Goal: Navigation & Orientation: Find specific page/section

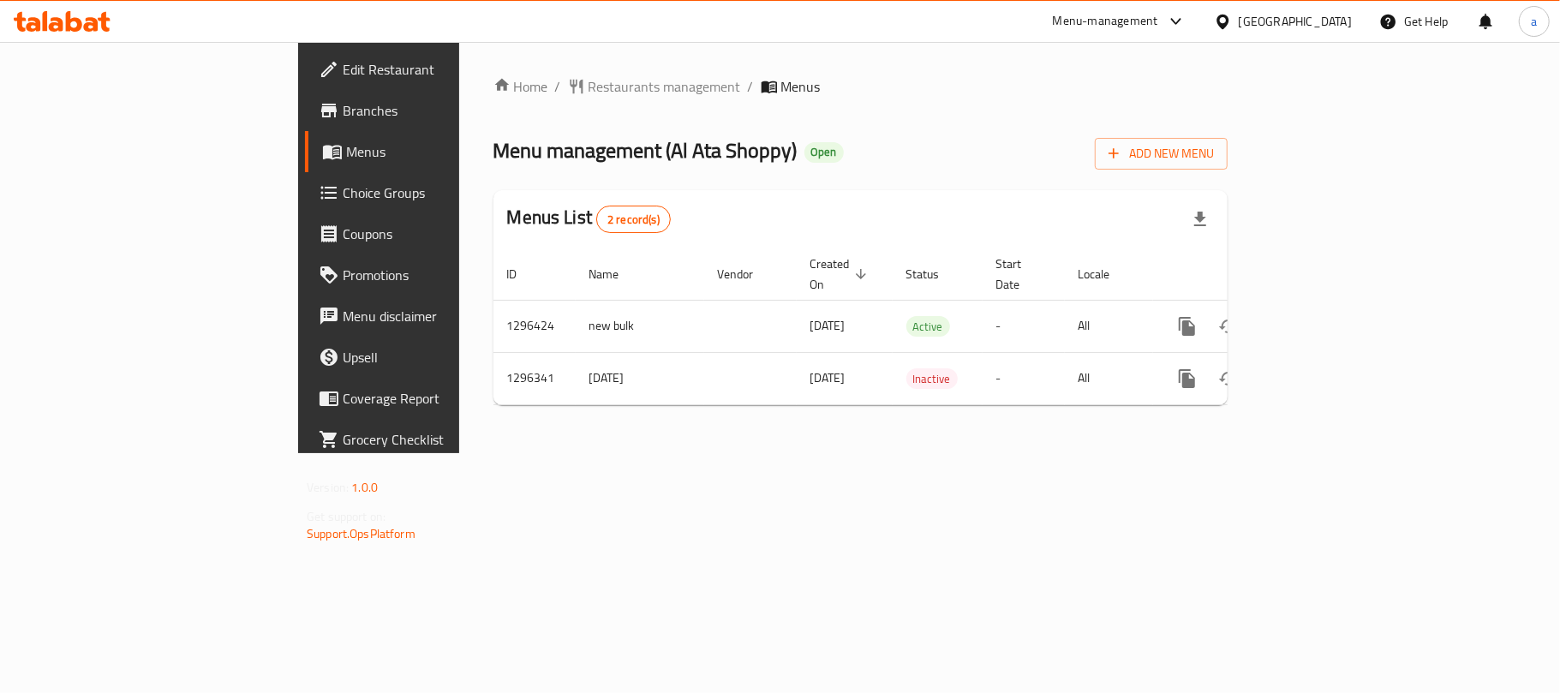
click at [1331, 21] on div "[GEOGRAPHIC_DATA]" at bounding box center [1295, 21] width 113 height 19
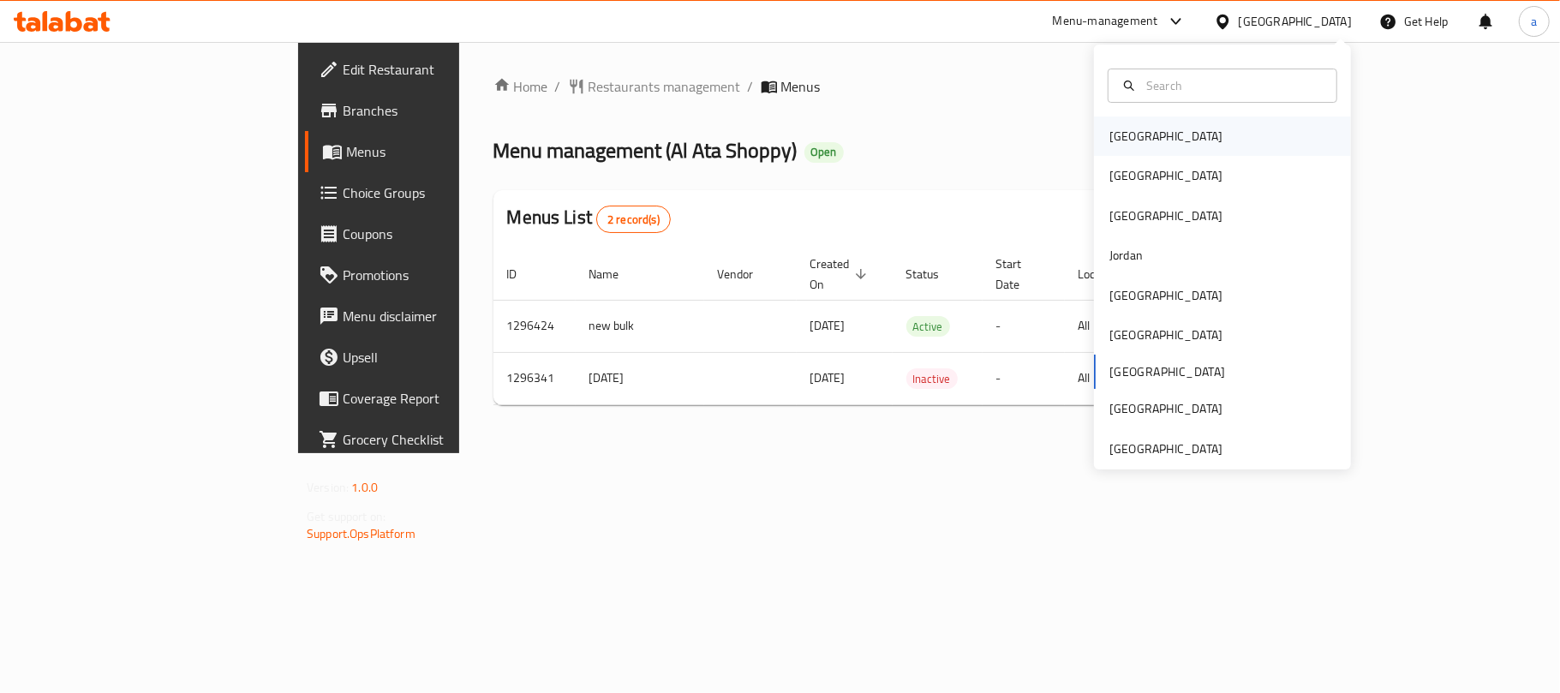
click at [1133, 139] on div "[GEOGRAPHIC_DATA]" at bounding box center [1166, 136] width 141 height 39
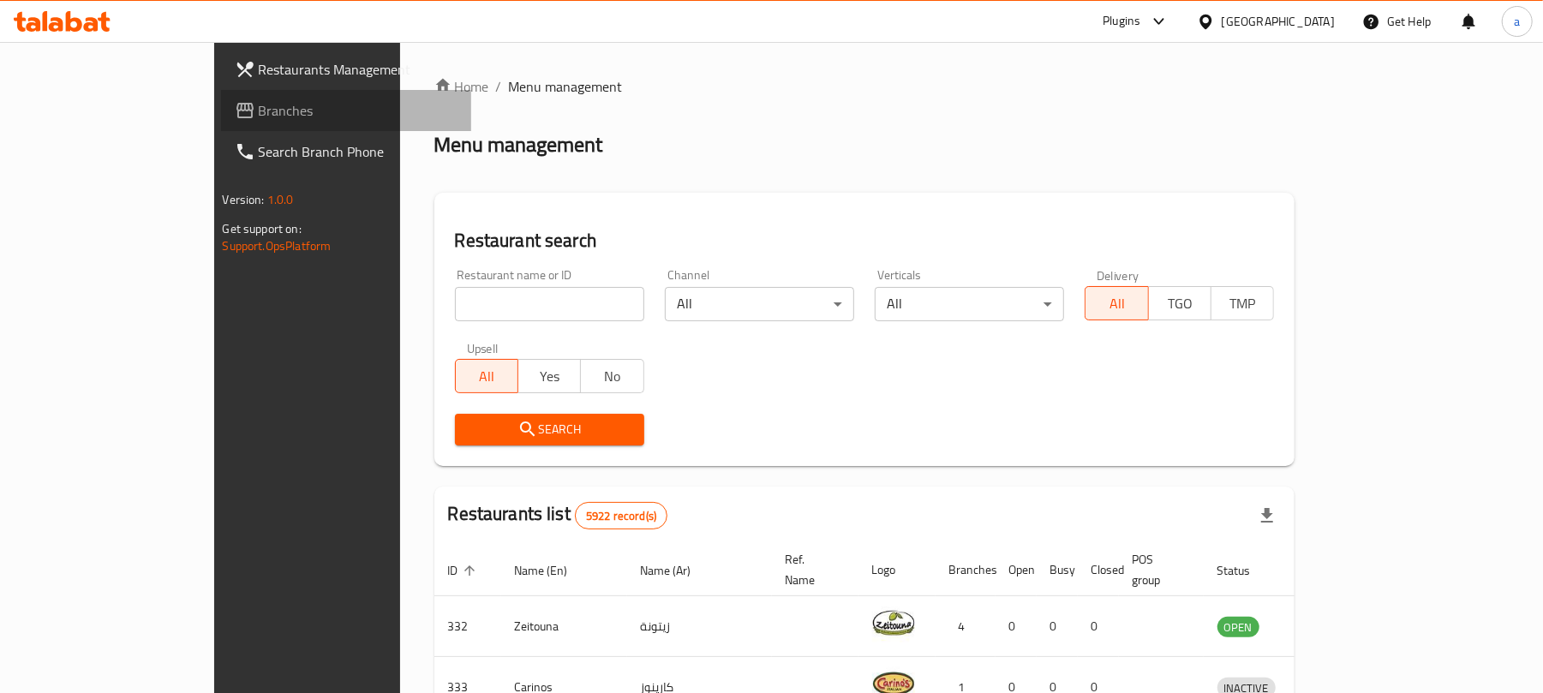
click at [259, 100] on span "Branches" at bounding box center [359, 110] width 200 height 21
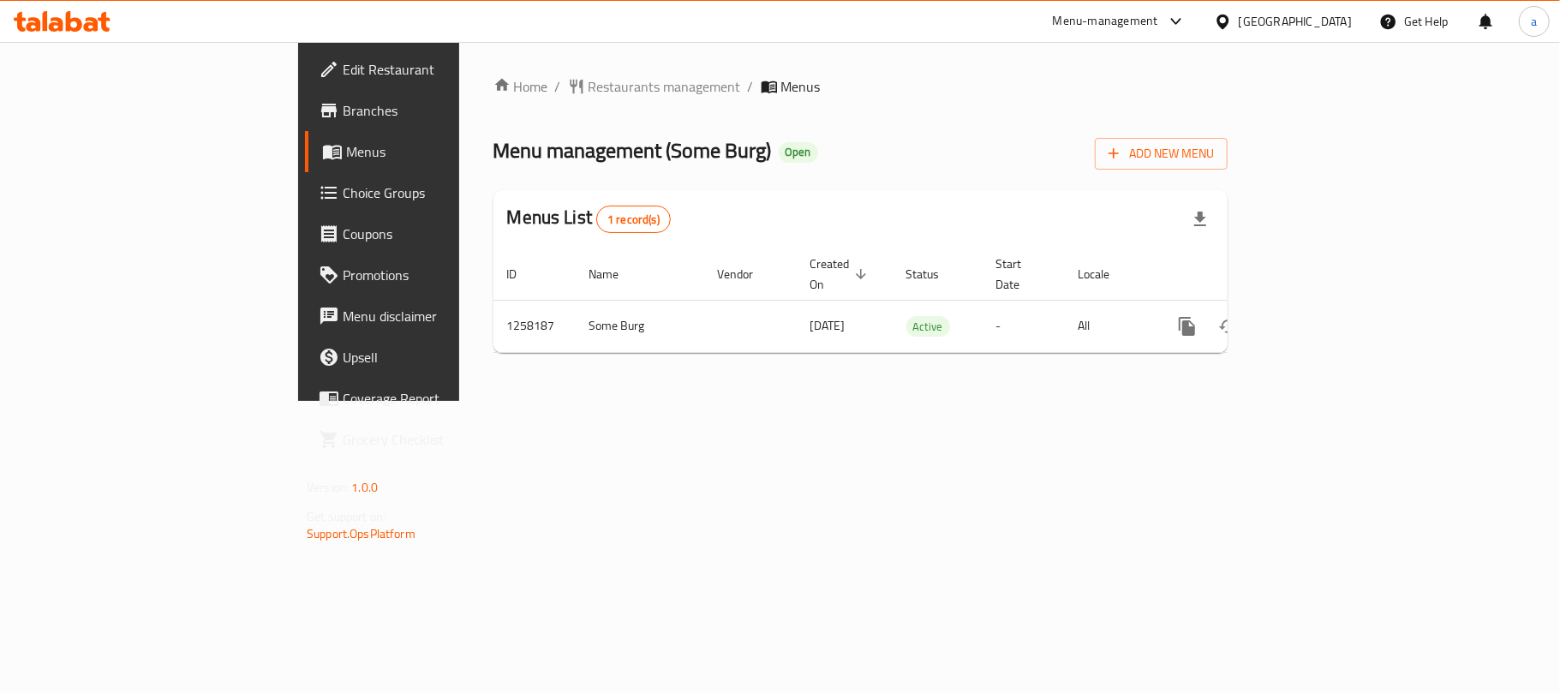
click at [1328, 17] on div "[GEOGRAPHIC_DATA]" at bounding box center [1295, 21] width 113 height 19
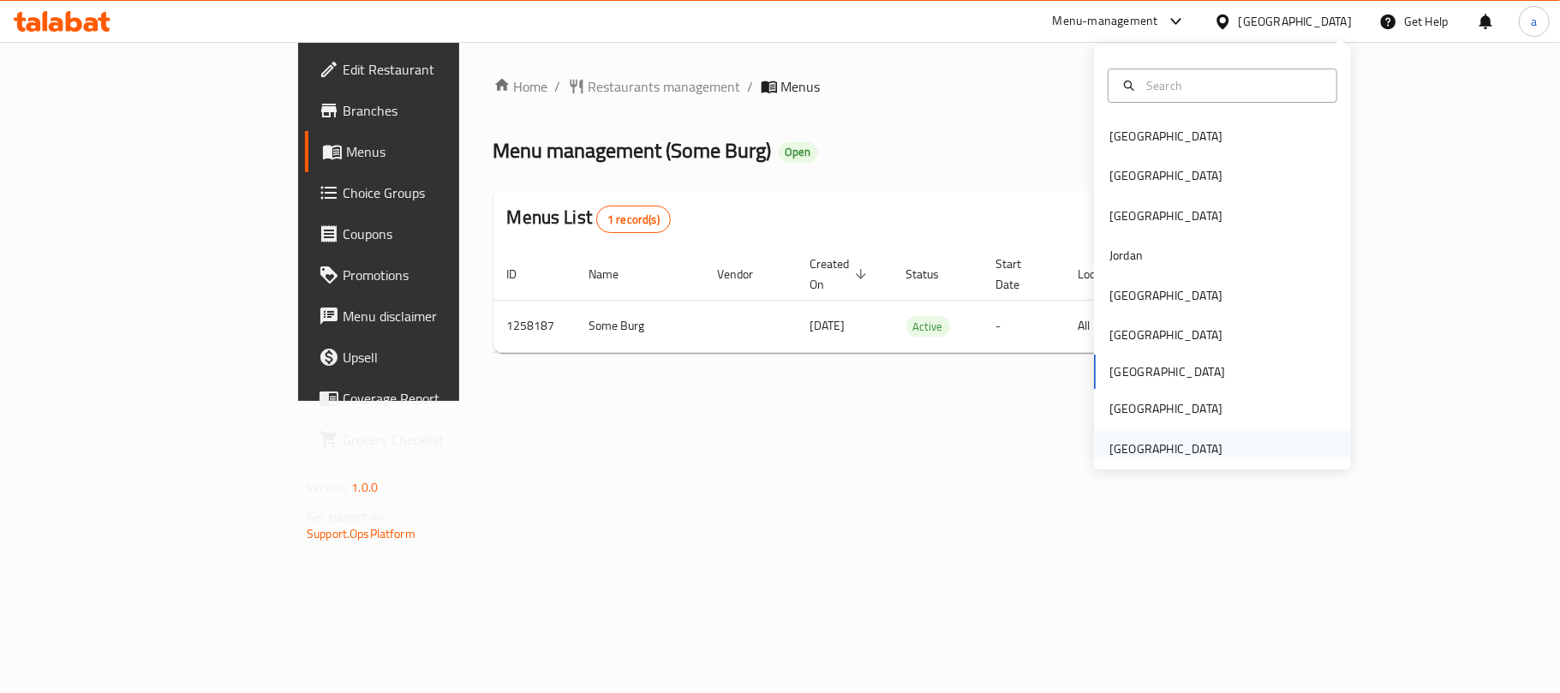
click at [1156, 454] on div "[GEOGRAPHIC_DATA]" at bounding box center [1166, 449] width 113 height 19
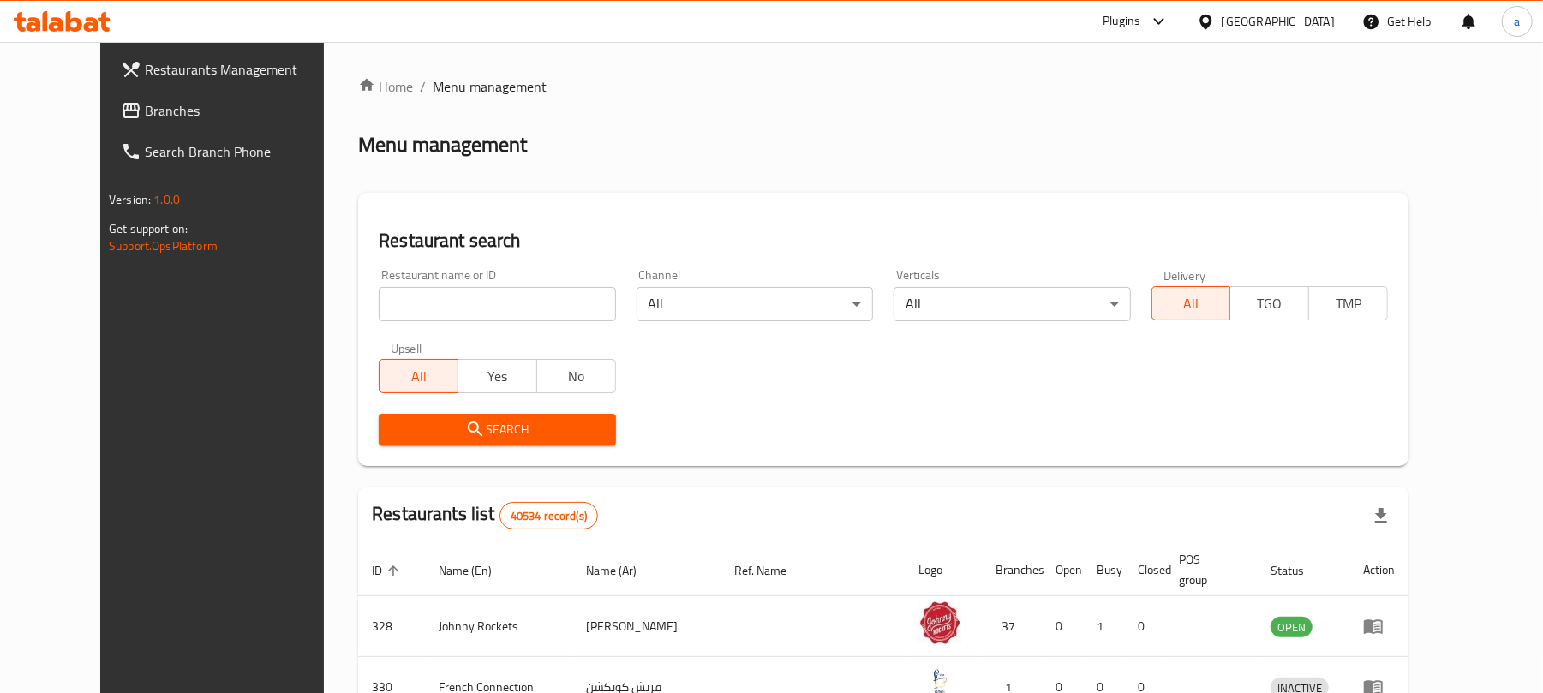
click at [145, 121] on span "Branches" at bounding box center [245, 110] width 200 height 21
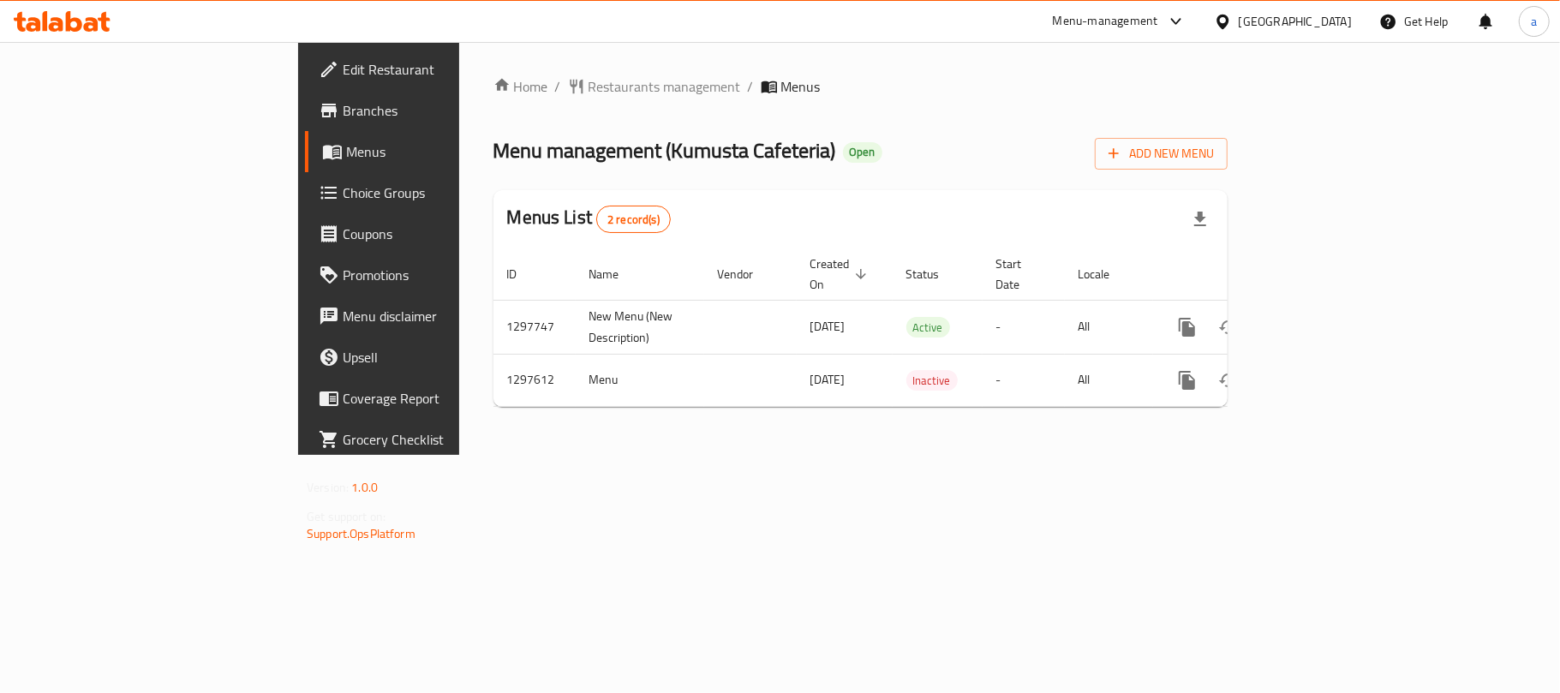
click at [96, 27] on icon at bounding box center [91, 24] width 15 height 15
click at [1265, 8] on div "[GEOGRAPHIC_DATA]" at bounding box center [1282, 21] width 165 height 41
click at [1266, 25] on div "[GEOGRAPHIC_DATA]" at bounding box center [1295, 21] width 113 height 19
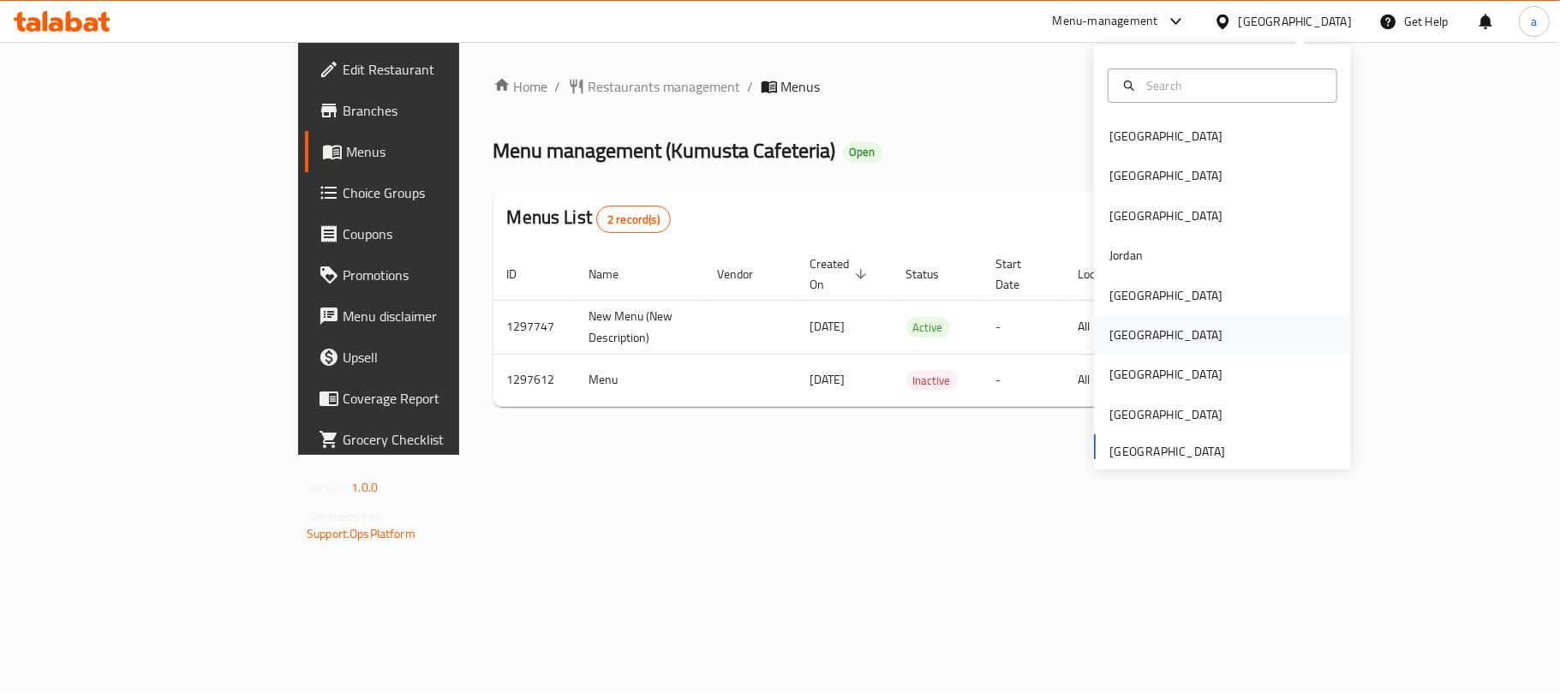
click at [1110, 330] on div "Oman" at bounding box center [1166, 335] width 113 height 19
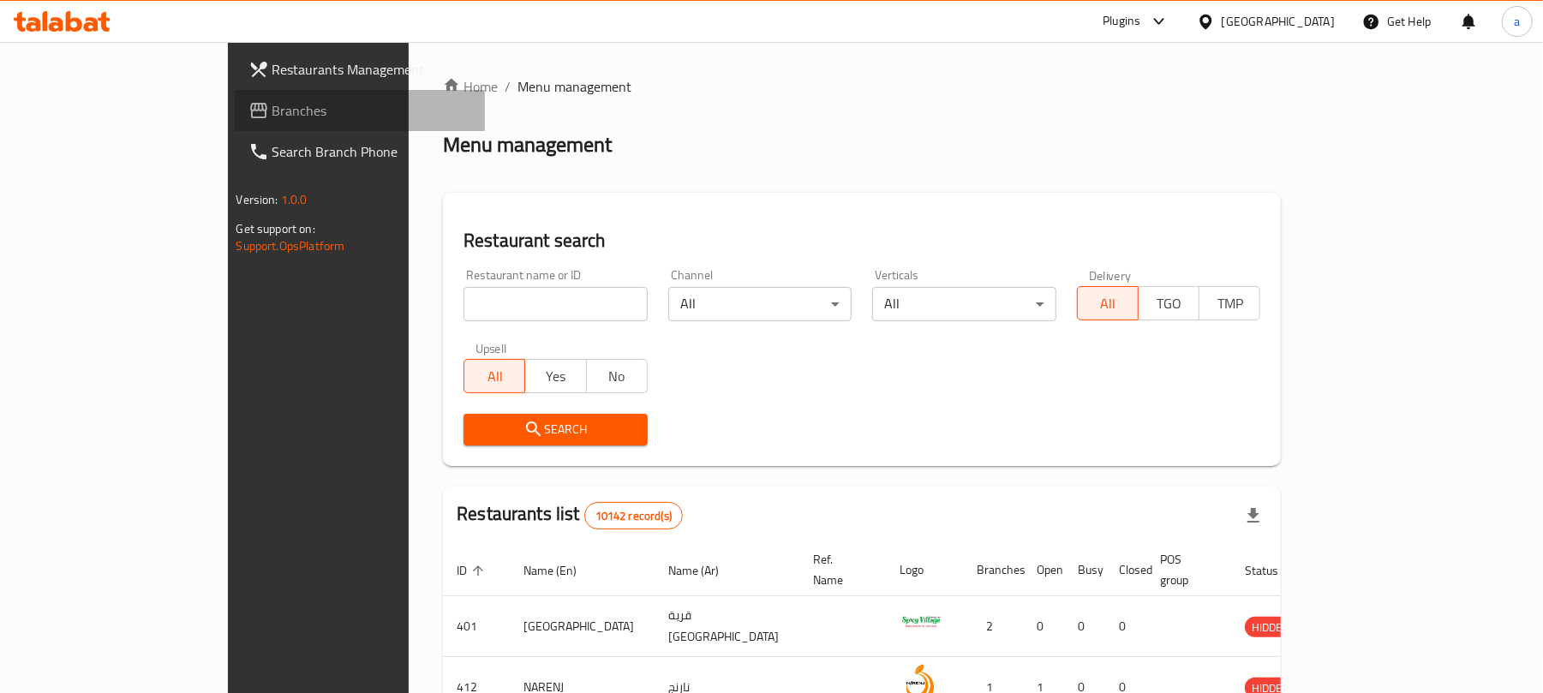
click at [272, 111] on span "Branches" at bounding box center [372, 110] width 200 height 21
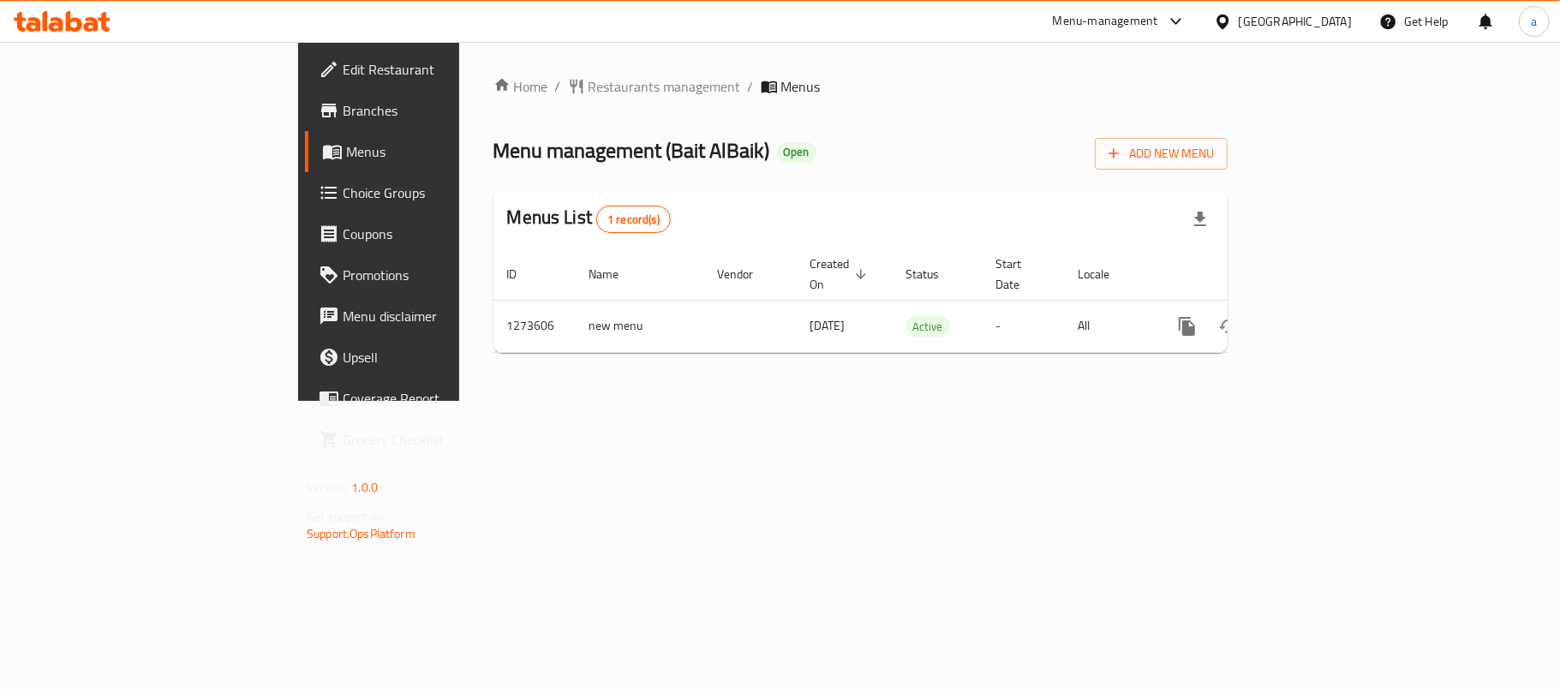
click at [1331, 21] on div "[GEOGRAPHIC_DATA]" at bounding box center [1295, 21] width 113 height 19
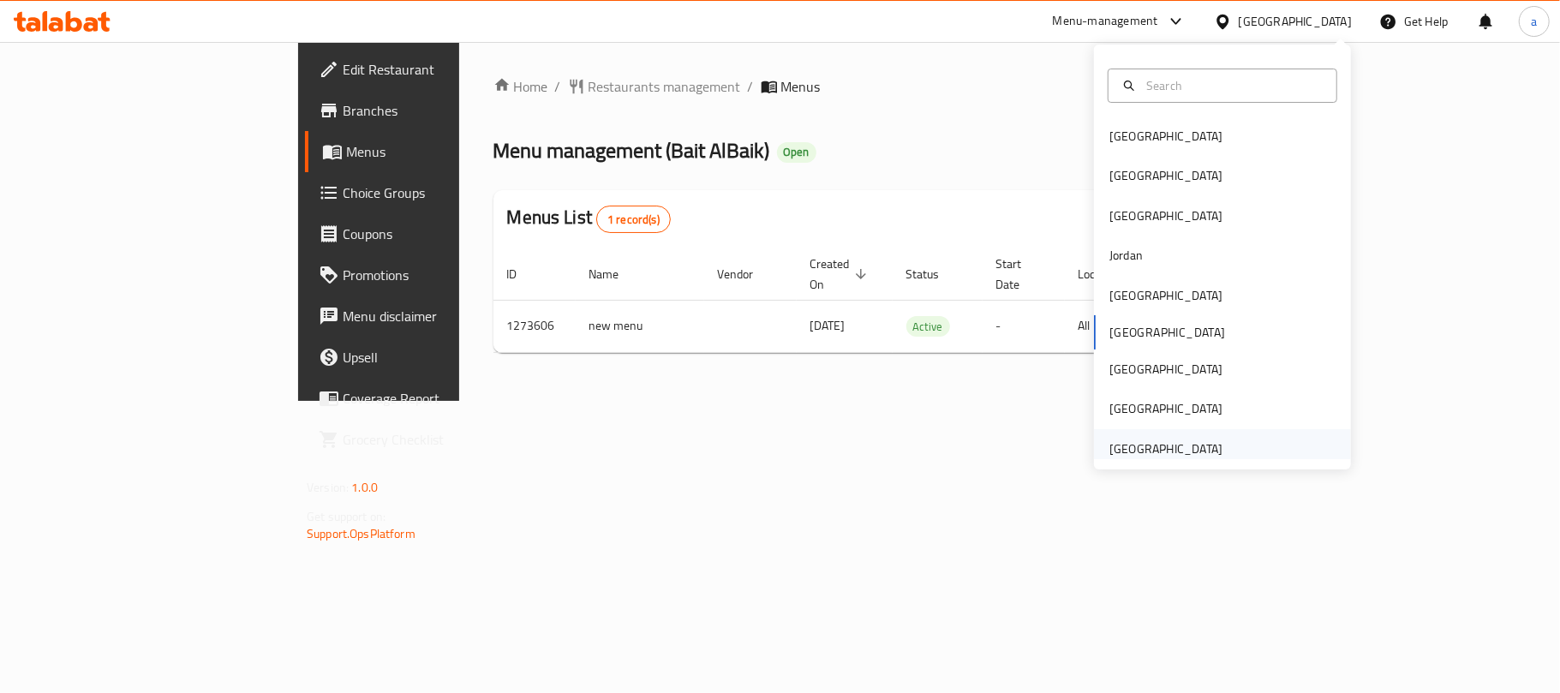
click at [1112, 450] on div "[GEOGRAPHIC_DATA]" at bounding box center [1166, 449] width 113 height 19
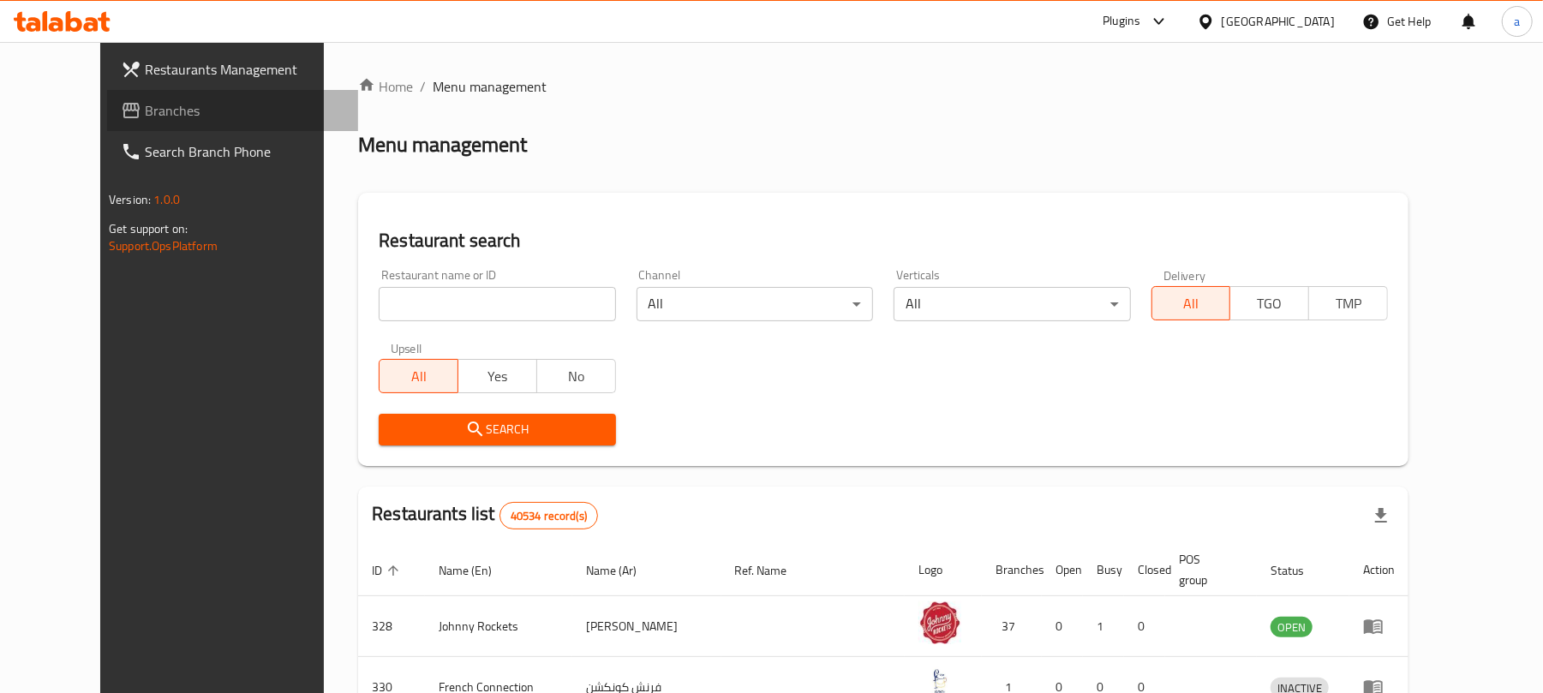
click at [145, 114] on span "Branches" at bounding box center [245, 110] width 200 height 21
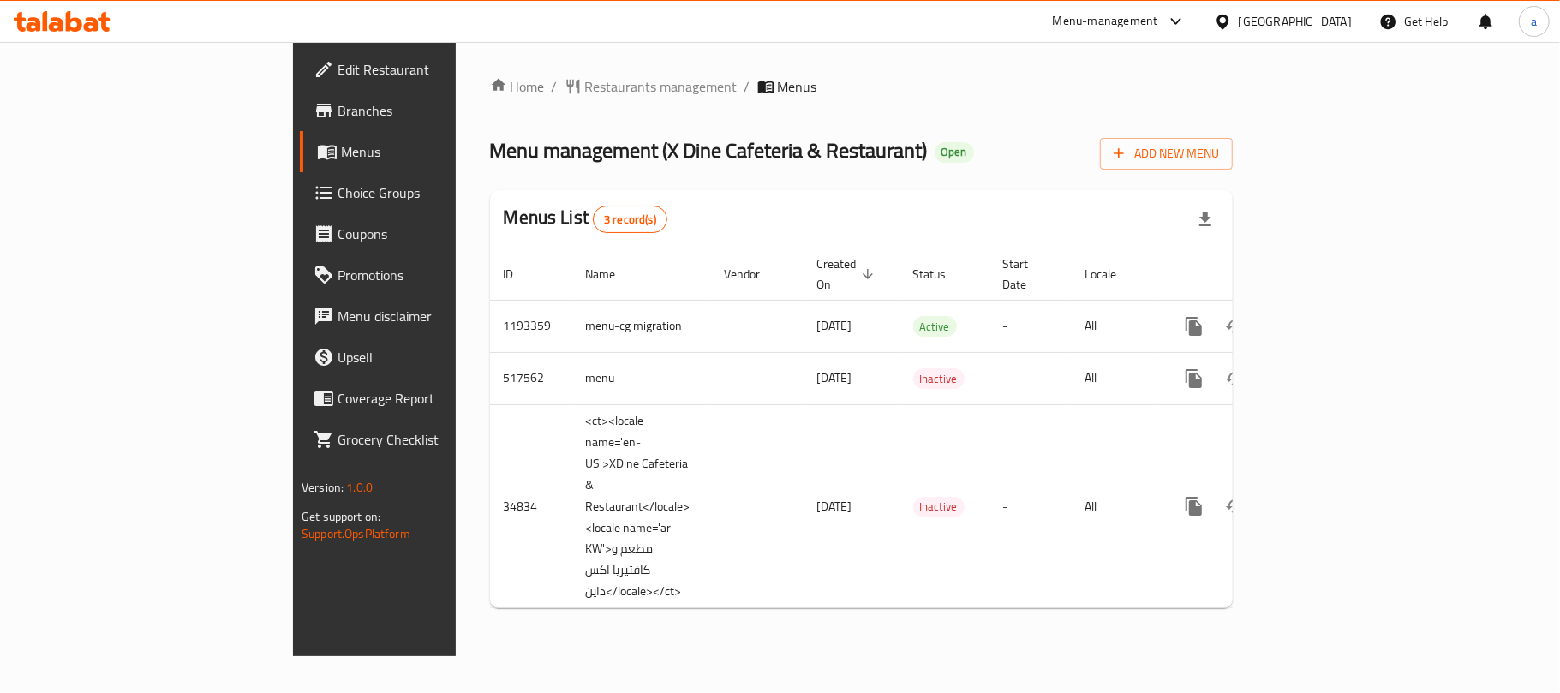
click at [46, 26] on icon at bounding box center [45, 21] width 5 height 20
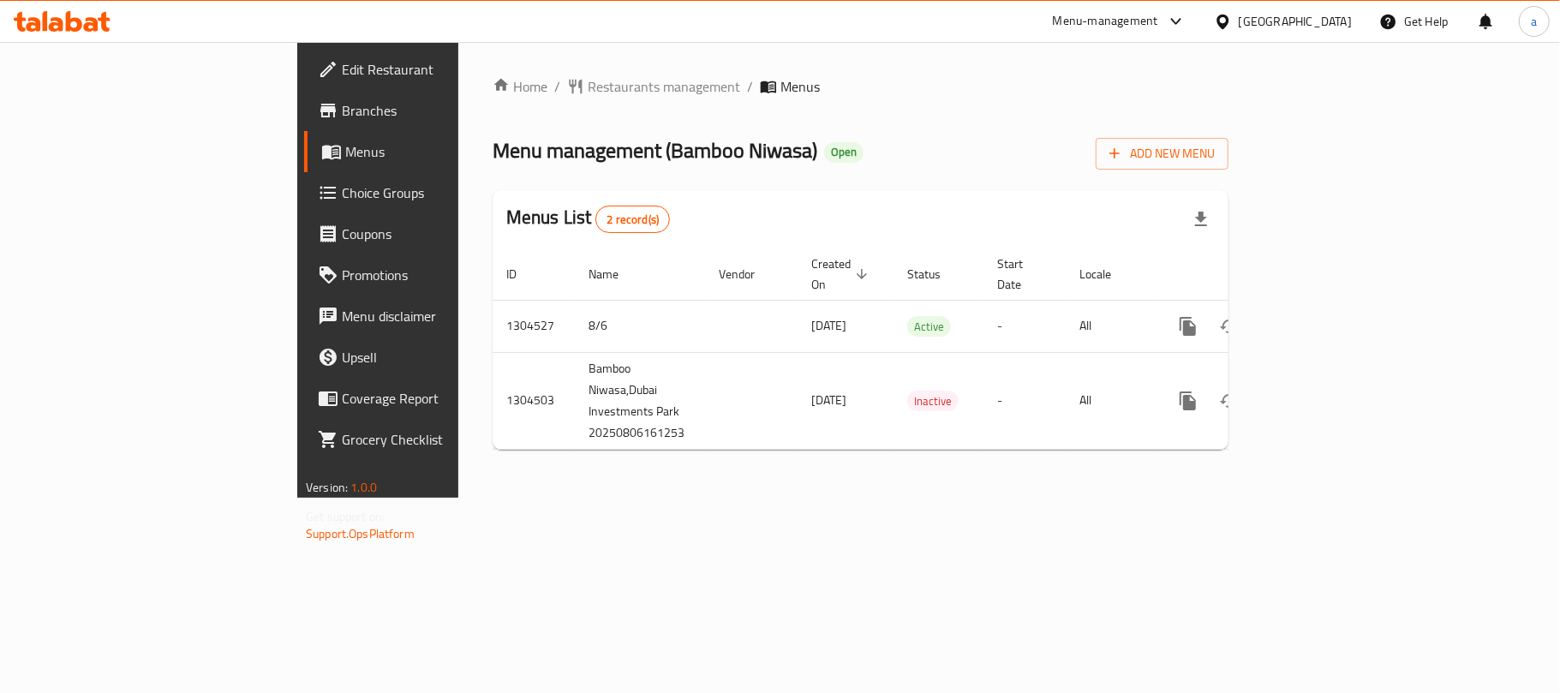
click at [1304, 27] on div "[GEOGRAPHIC_DATA]" at bounding box center [1295, 21] width 113 height 19
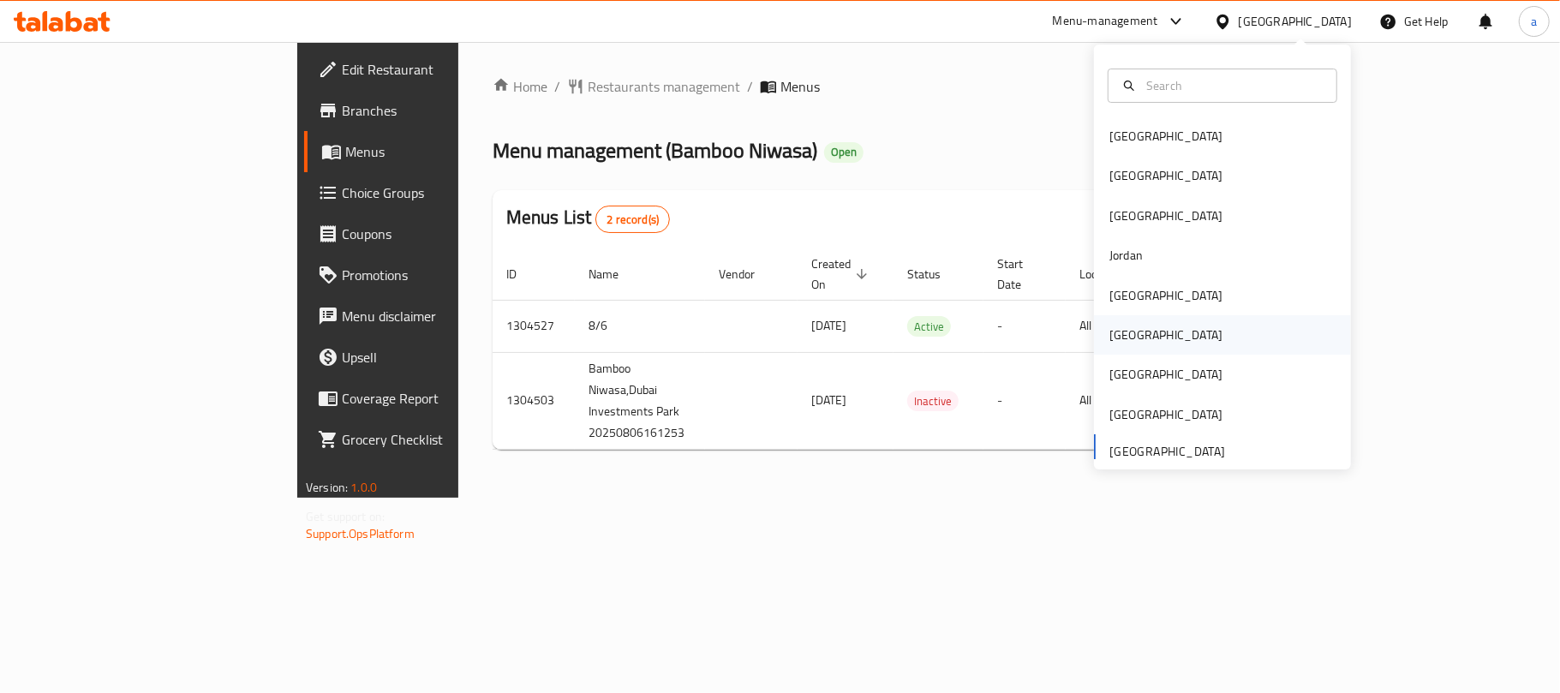
click at [1136, 333] on div "Oman" at bounding box center [1166, 334] width 141 height 39
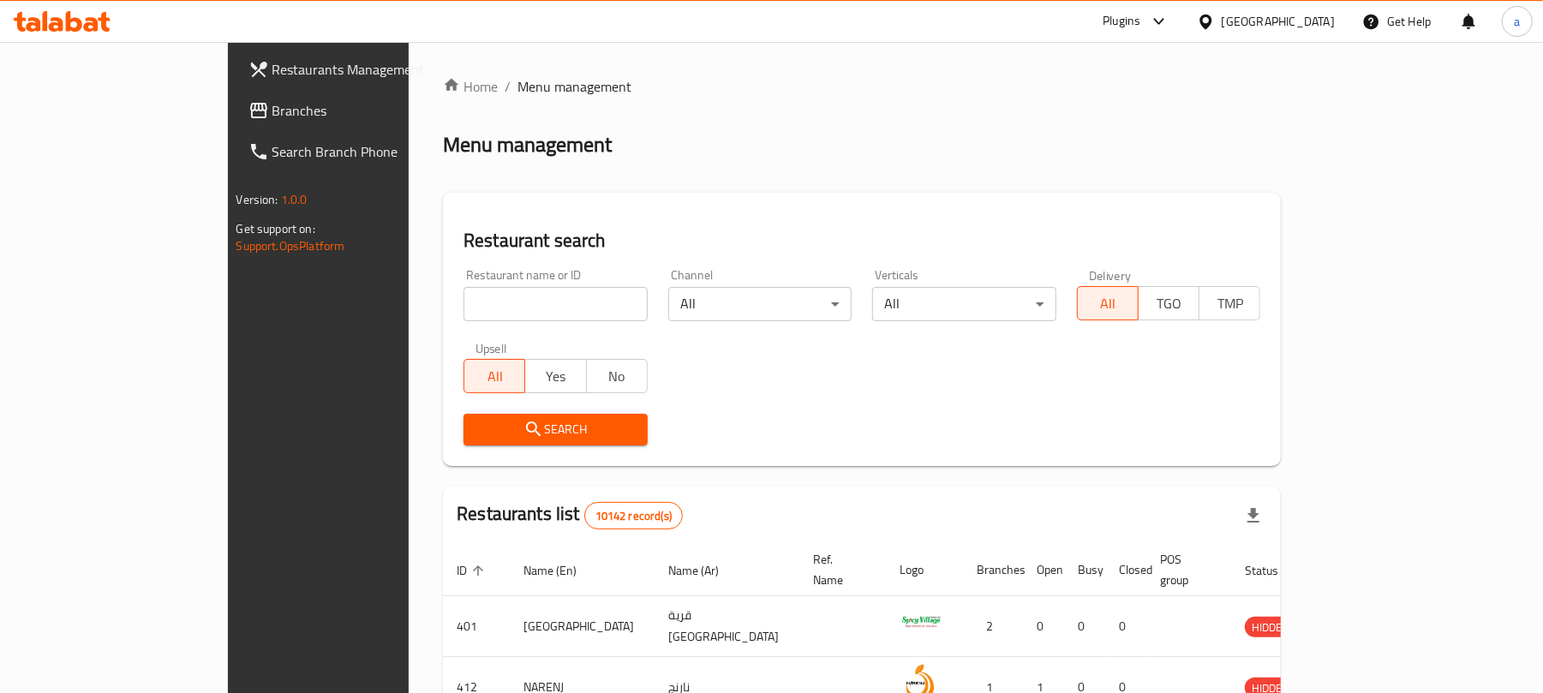
click at [272, 111] on span "Branches" at bounding box center [372, 110] width 200 height 21
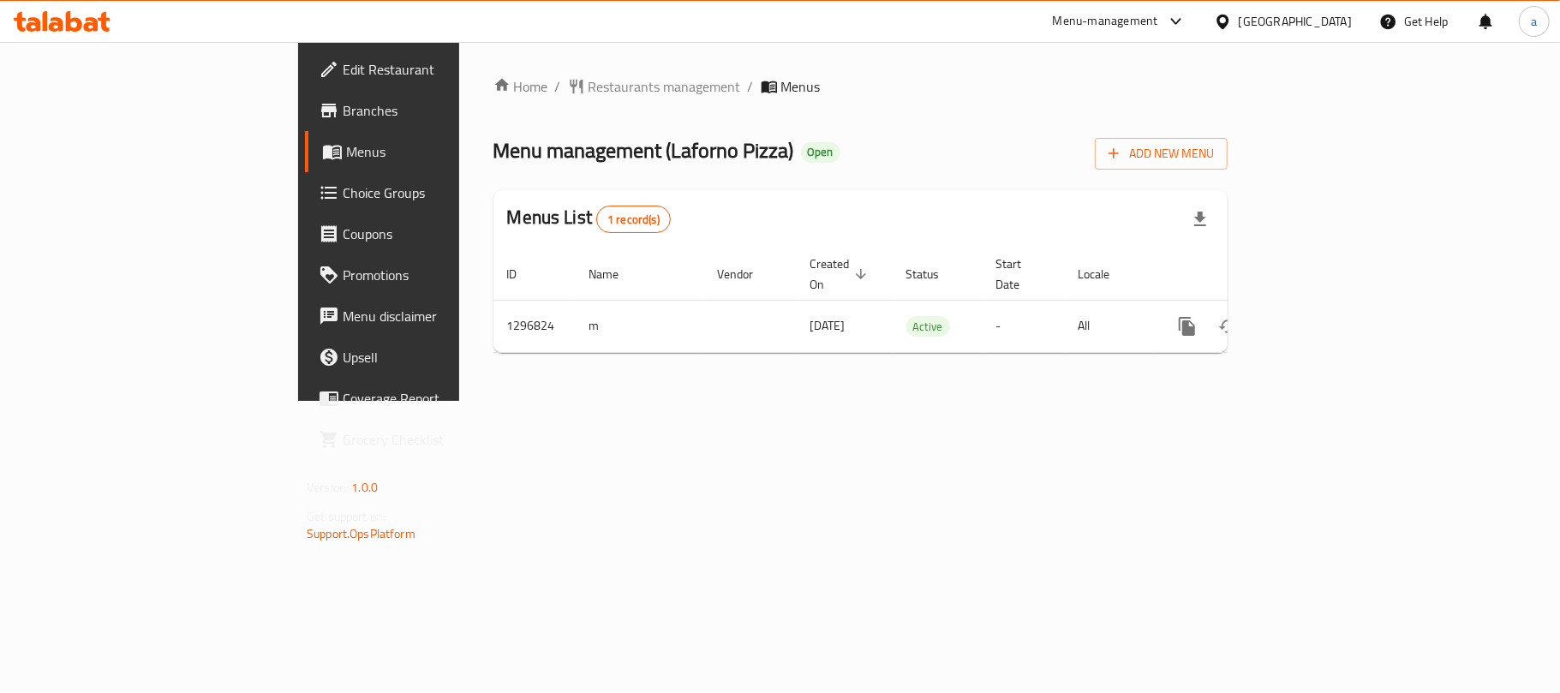
click at [1343, 15] on div "[GEOGRAPHIC_DATA]" at bounding box center [1295, 21] width 113 height 19
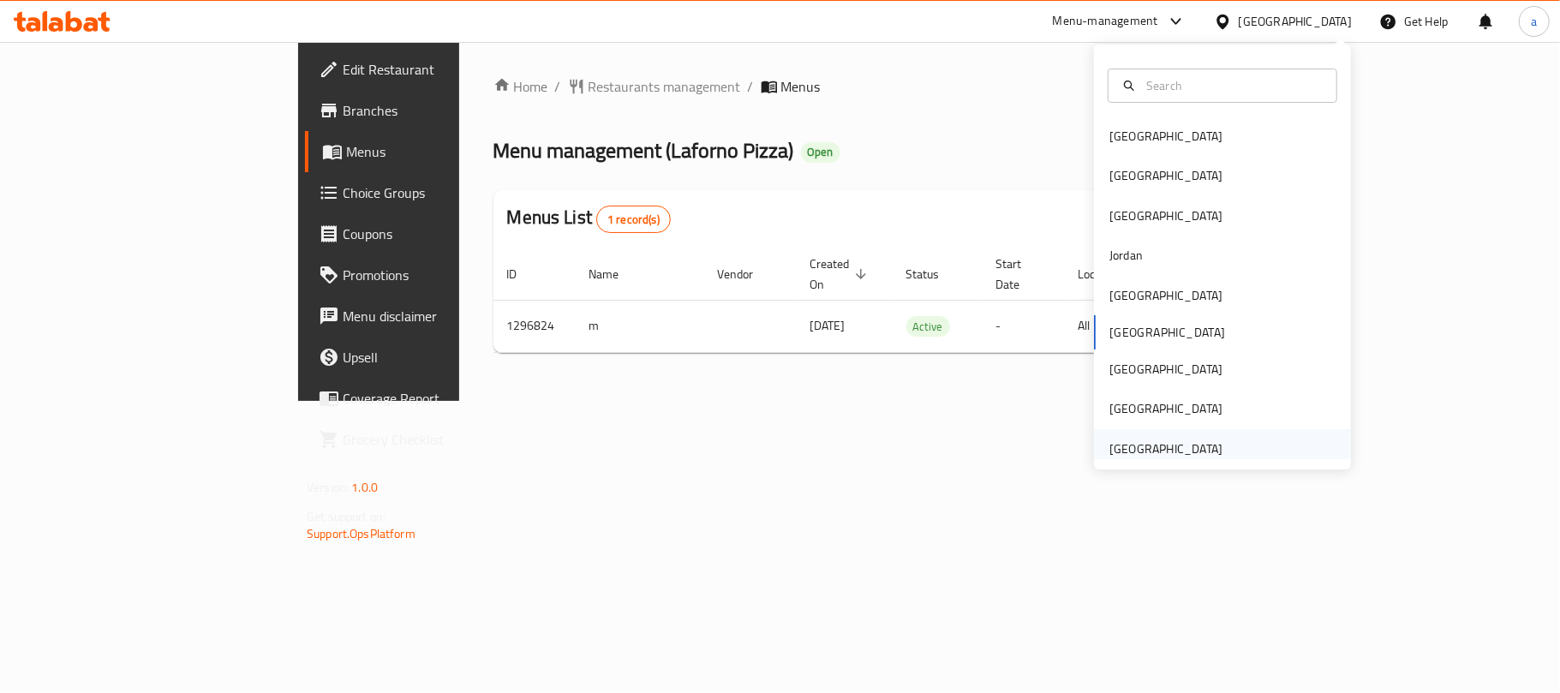
click at [1133, 454] on div "[GEOGRAPHIC_DATA]" at bounding box center [1166, 449] width 113 height 19
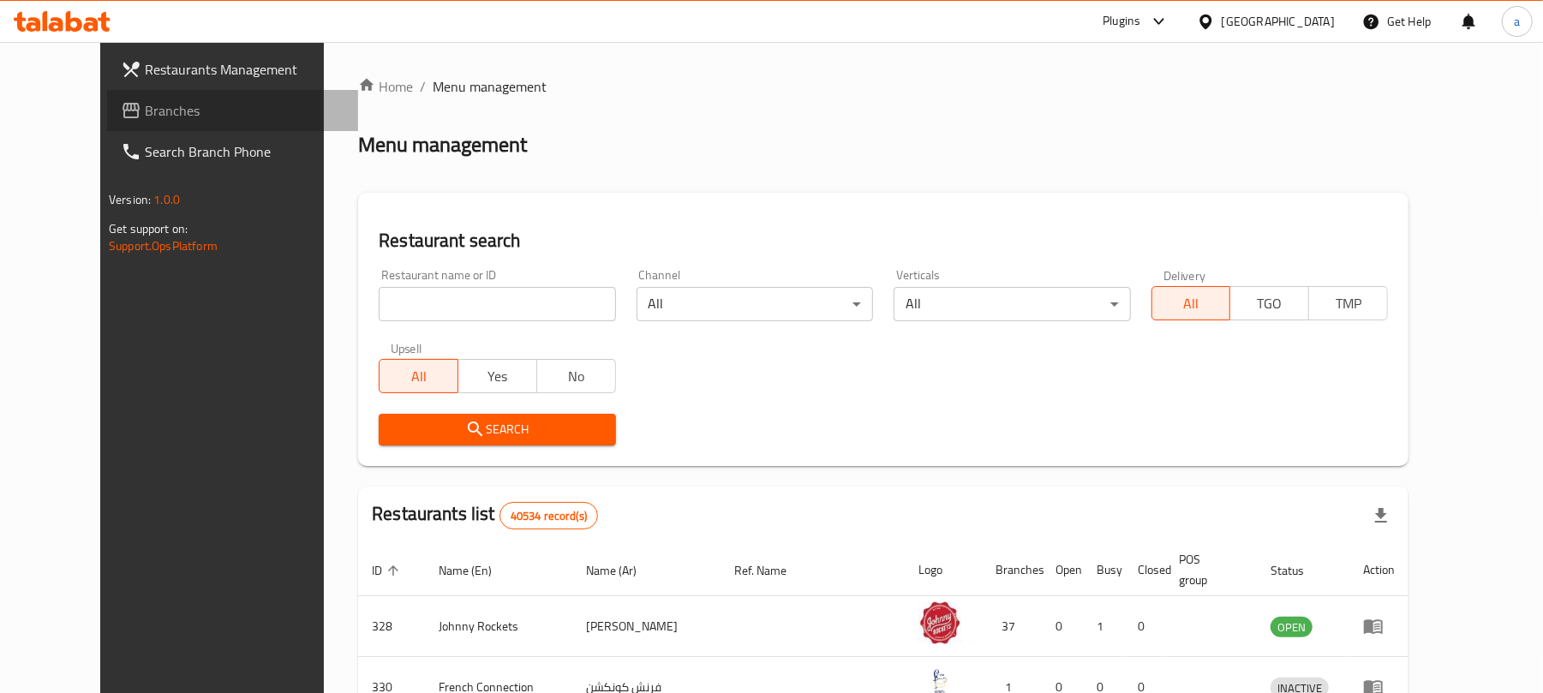
click at [145, 111] on span "Branches" at bounding box center [245, 110] width 200 height 21
